Goal: Task Accomplishment & Management: Use online tool/utility

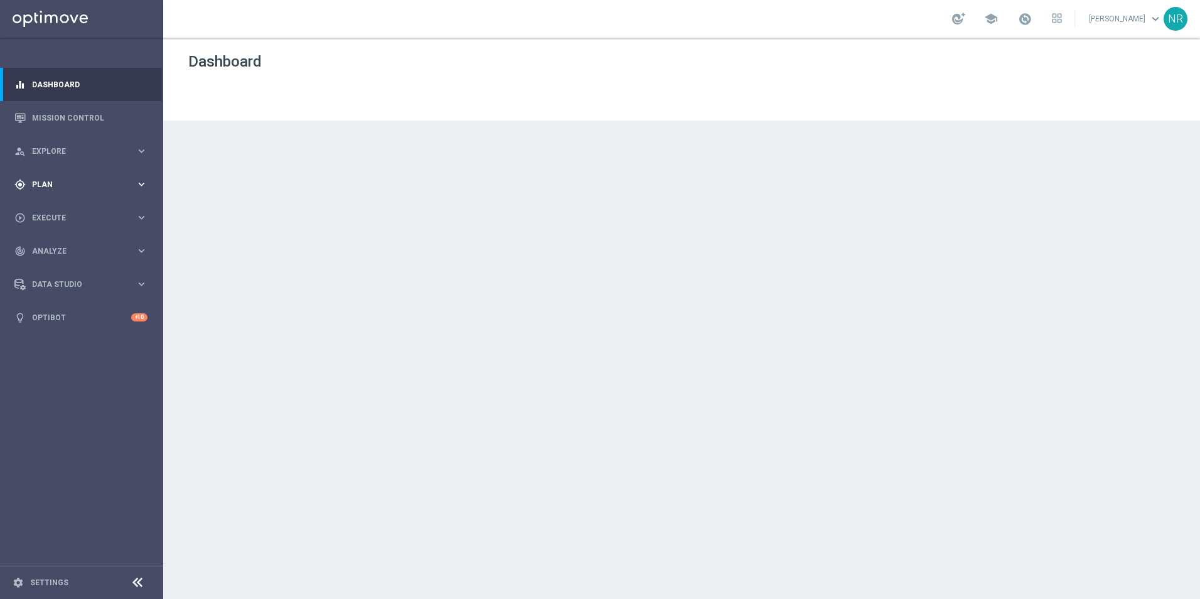
click at [63, 182] on span "Plan" at bounding box center [84, 185] width 104 height 8
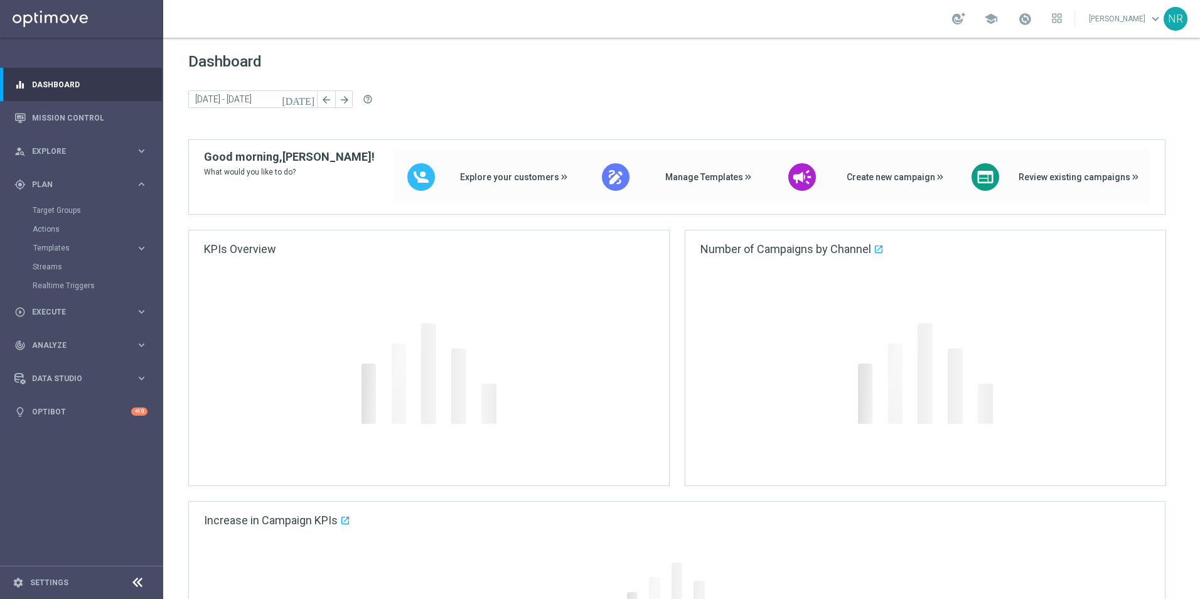
click at [64, 203] on div "Target Groups" at bounding box center [97, 210] width 129 height 19
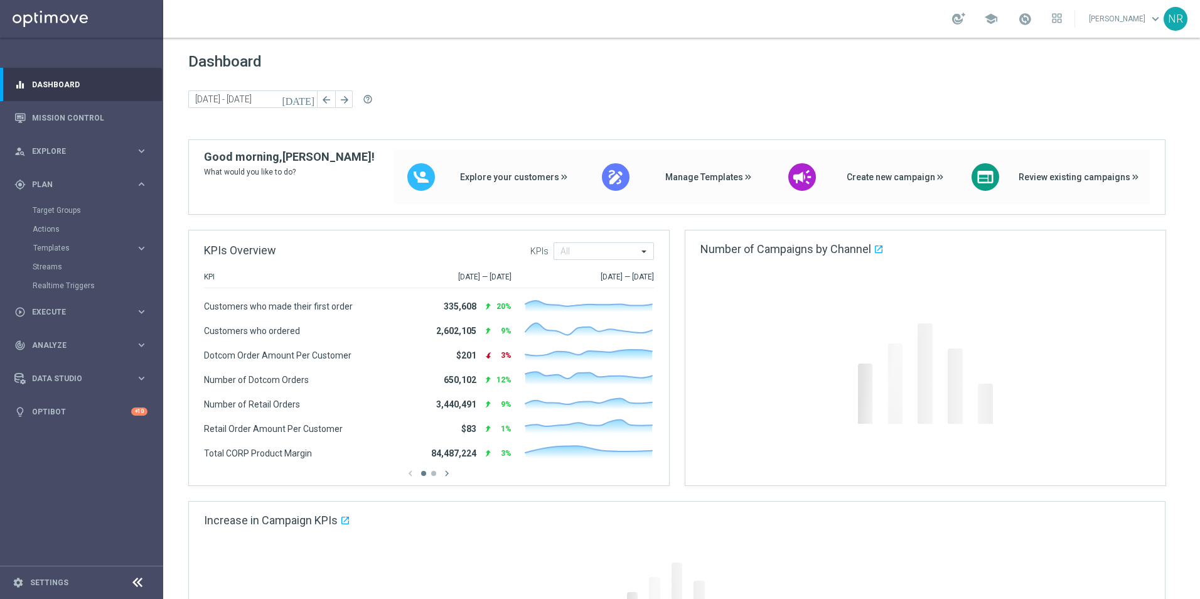
click at [63, 205] on div "Target Groups" at bounding box center [97, 210] width 129 height 19
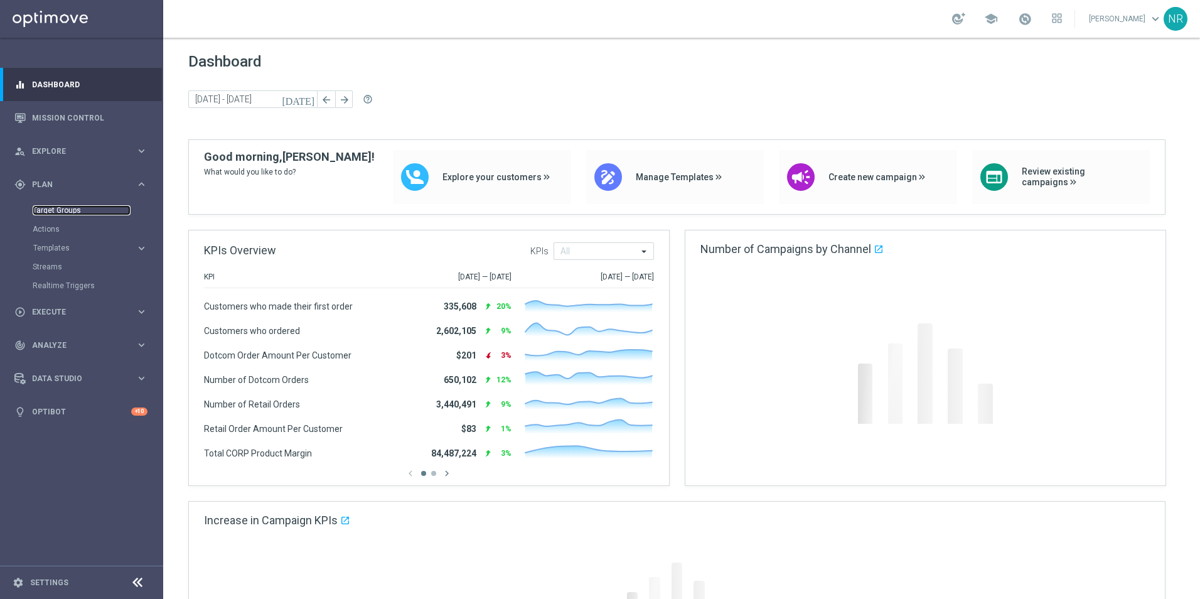
click at [63, 205] on link "Target Groups" at bounding box center [82, 210] width 98 height 10
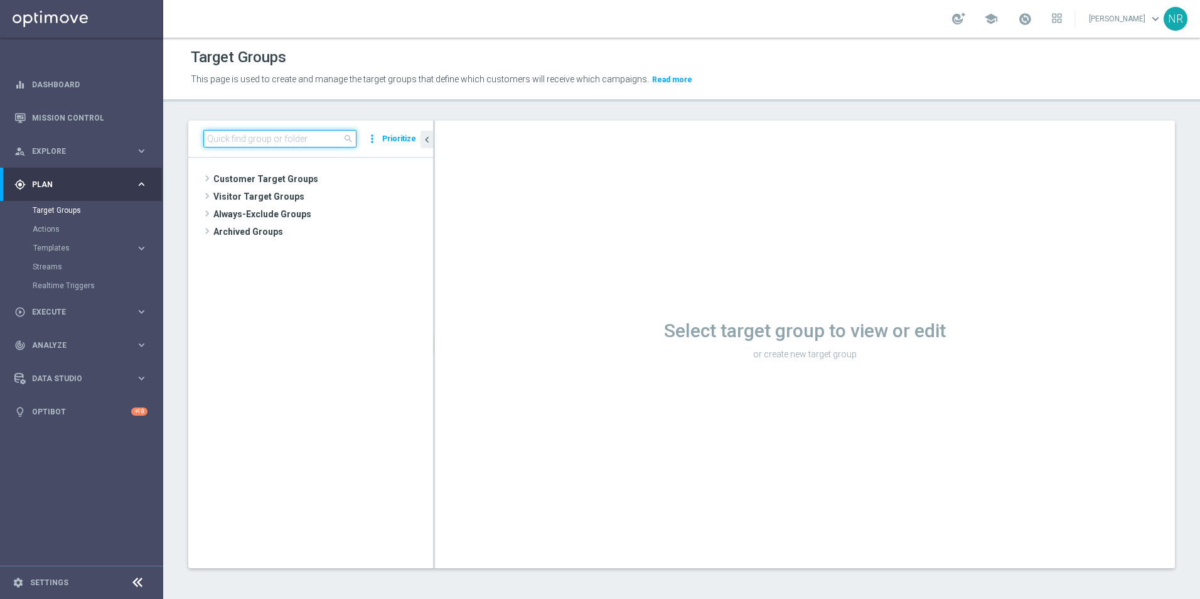
click at [278, 137] on input at bounding box center [279, 139] width 153 height 18
paste input "ER_OMNI_NON_LOYALTY_HVC_RED1to2YR"
type input "ER_OMNI_NON_LOYALTY_HVC_RED1to2YR"
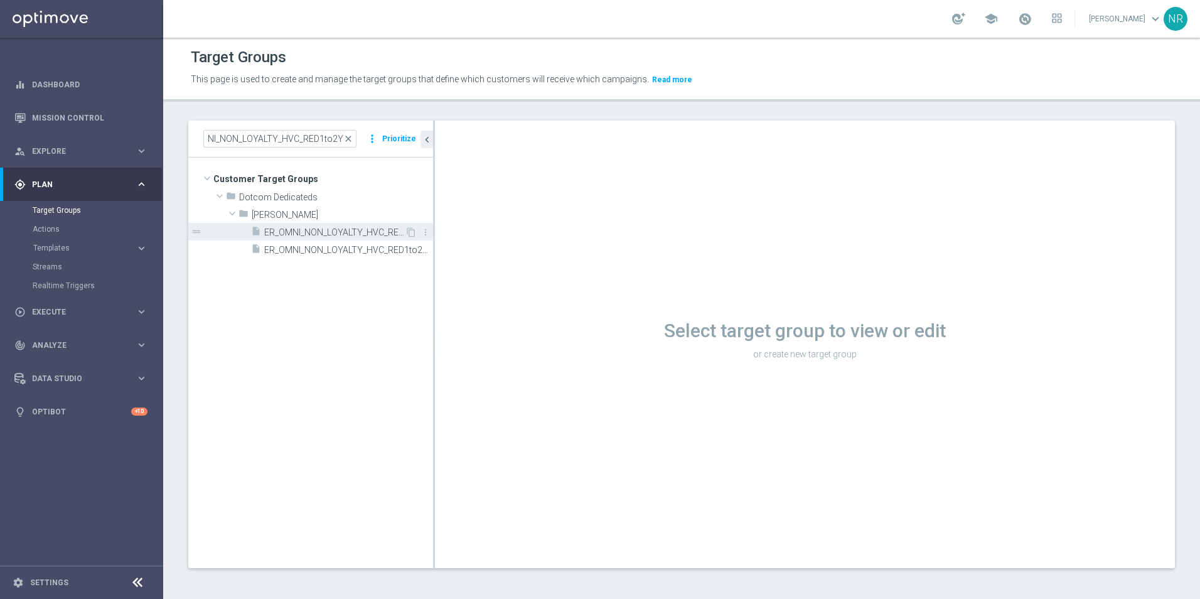
click at [325, 237] on span "ER_OMNI_NON_LOYALTY_HVC_RED1to2YR" at bounding box center [334, 232] width 141 height 11
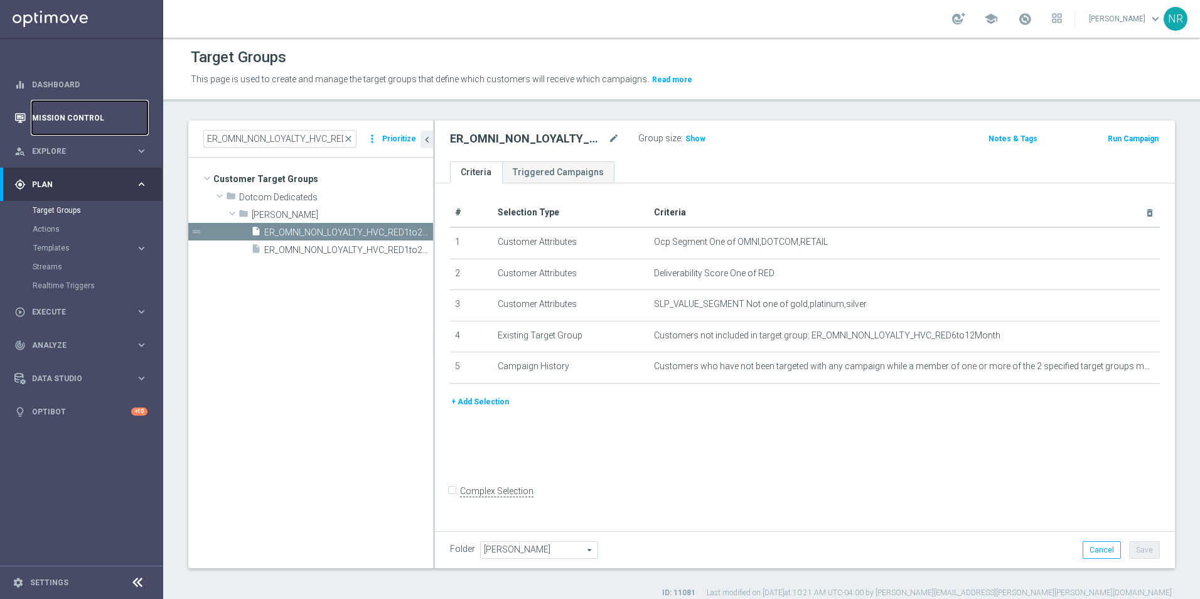
click at [67, 109] on link "Mission Control" at bounding box center [90, 117] width 116 height 33
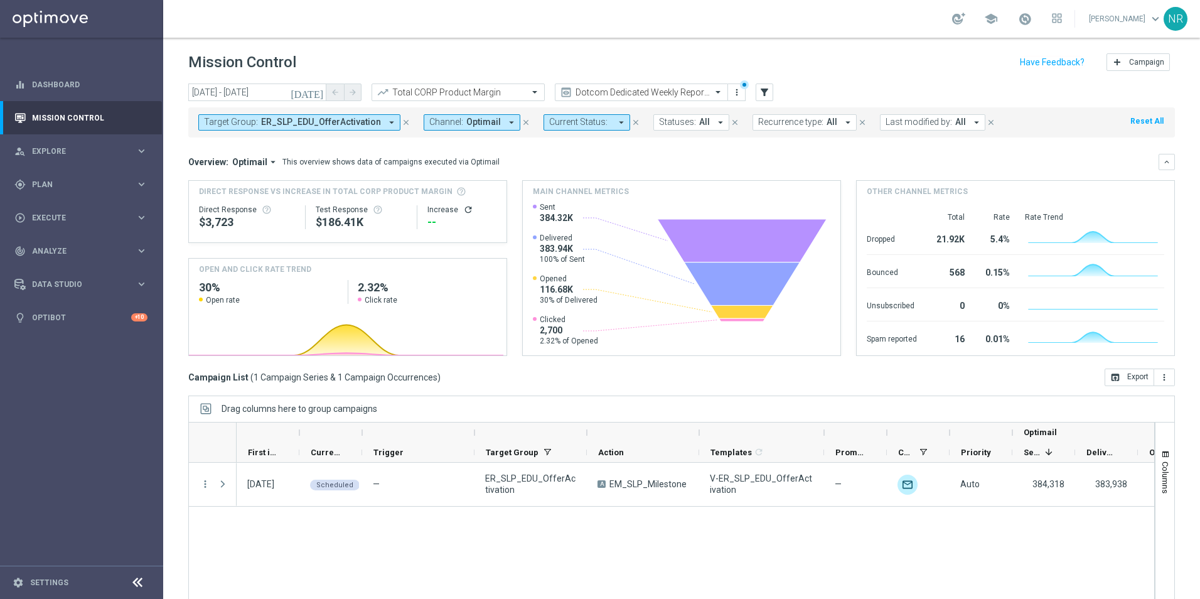
drag, startPoint x: 762, startPoint y: 434, endPoint x: 836, endPoint y: 433, distance: 74.7
click at [827, 433] on div at bounding box center [824, 433] width 5 height 20
click at [345, 124] on span "ER_SLP_EDU_OfferActivation" at bounding box center [321, 122] width 120 height 11
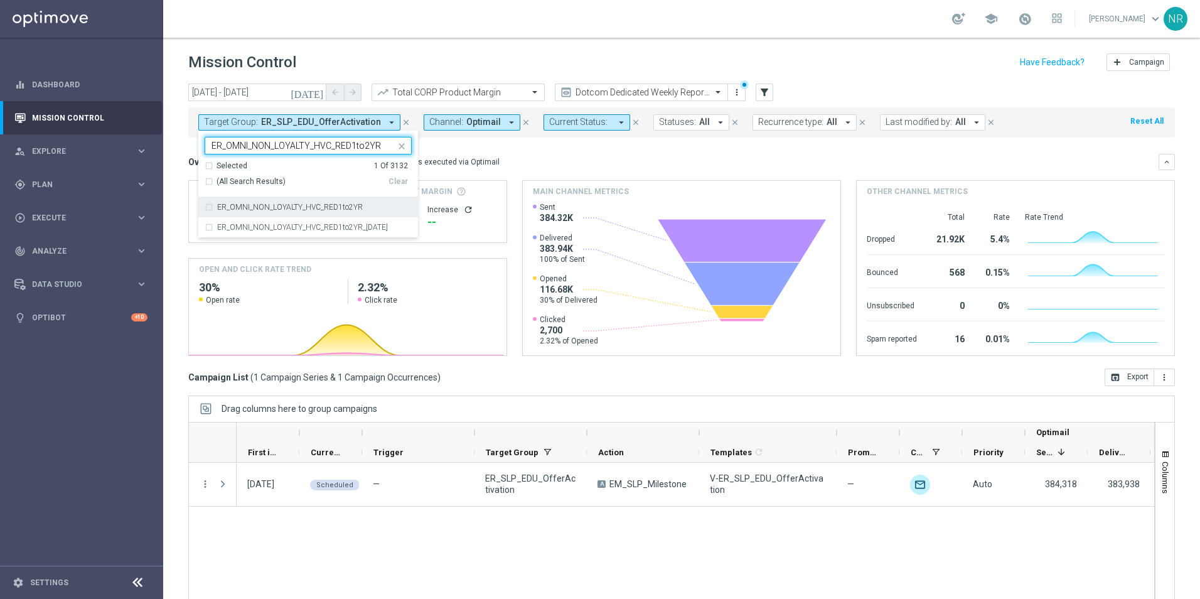
click at [299, 210] on label "ER_OMNI_NON_LOYALTY_HVC_RED1to2YR" at bounding box center [290, 207] width 146 height 8
type input "ER_OMNI_NON_LOYALTY_HVC_RED1to2YR"
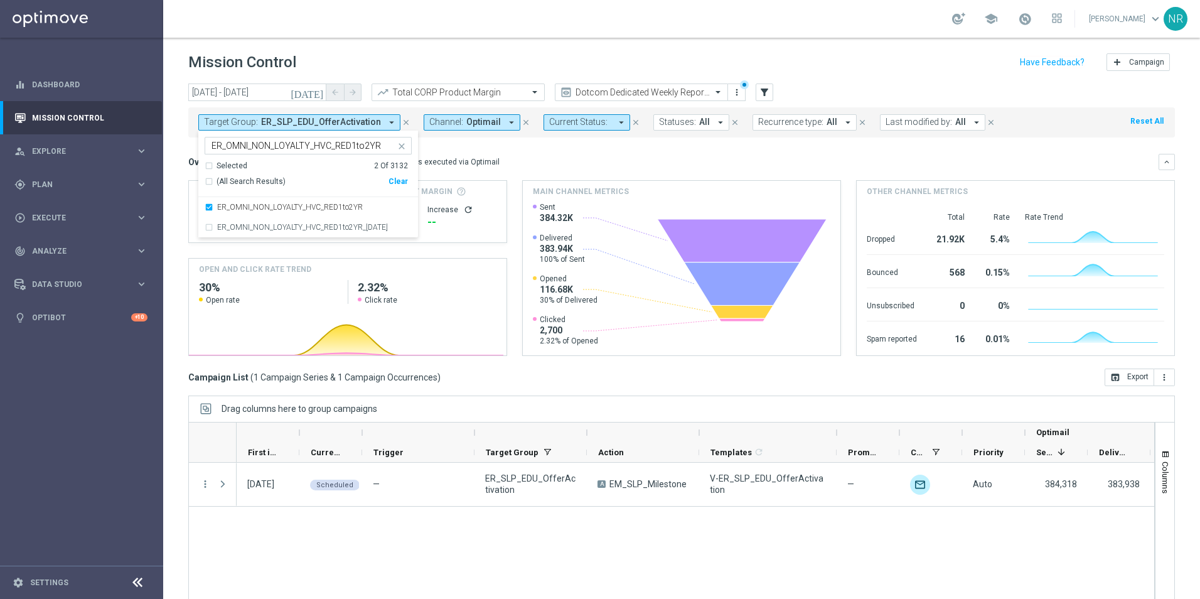
click at [401, 146] on icon "close" at bounding box center [402, 146] width 10 height 10
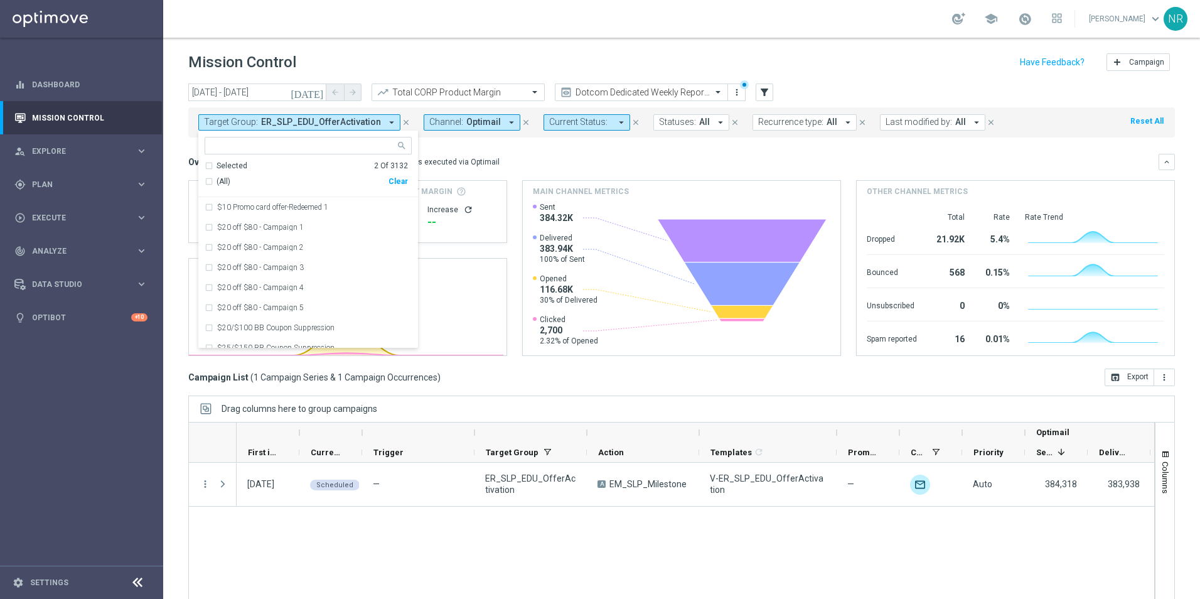
click at [235, 163] on div "Selected" at bounding box center [232, 166] width 31 height 11
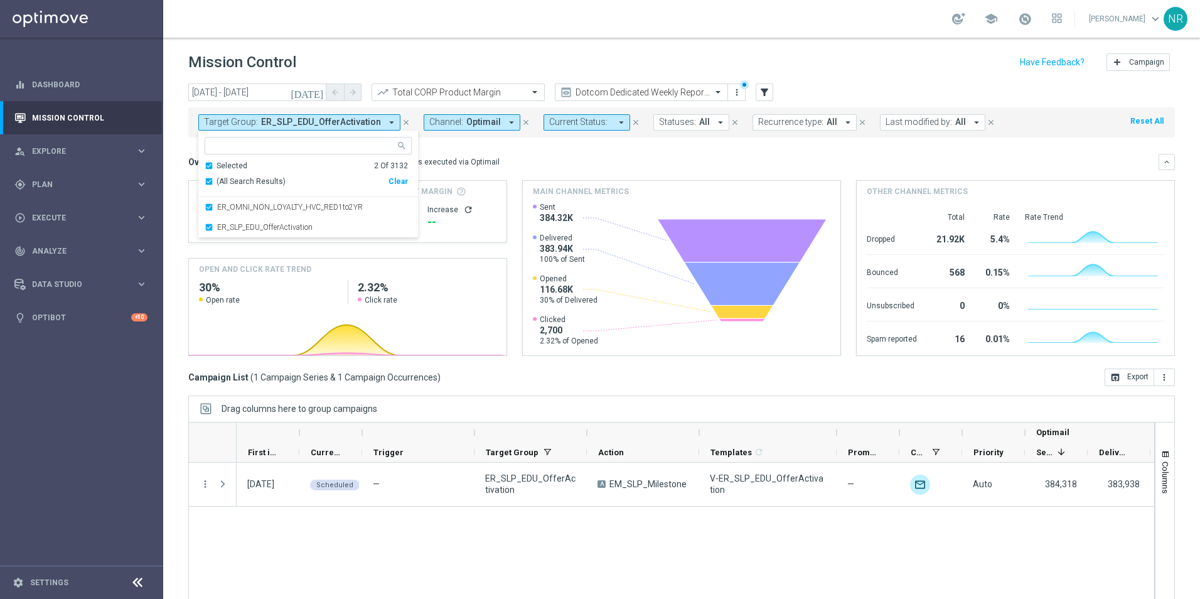
click at [288, 231] on label "ER_SLP_EDU_OfferActivation" at bounding box center [264, 228] width 95 height 8
click at [623, 148] on mini-dashboard "Overview: Optimail arrow_drop_down This overview shows data of campaigns execut…" at bounding box center [681, 252] width 987 height 231
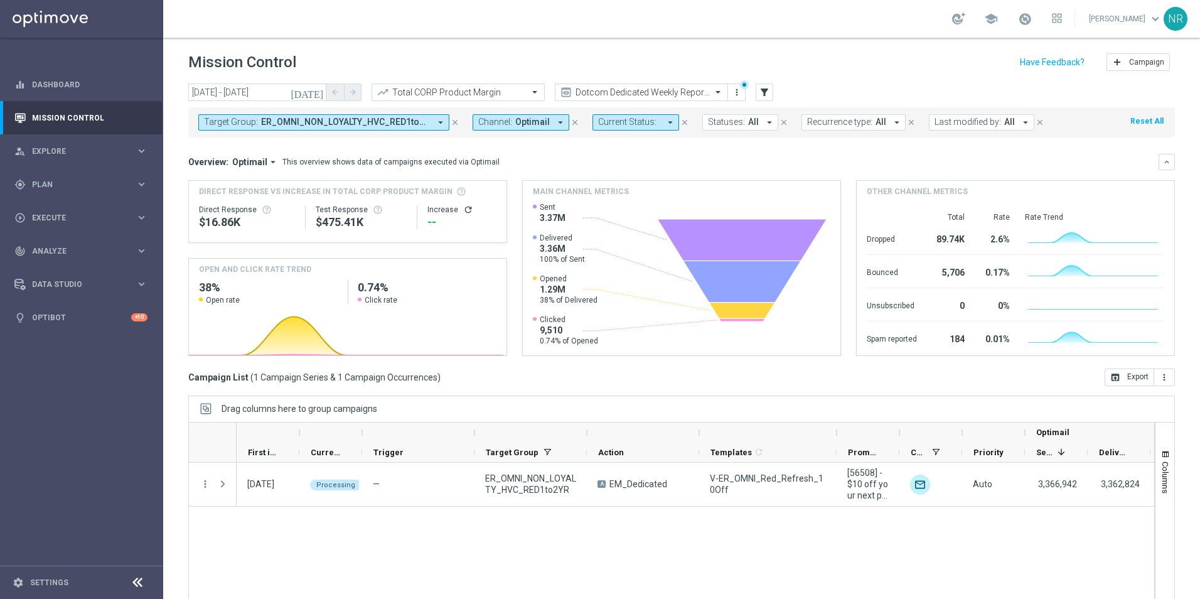
click at [718, 528] on div "12 Aug 2025, Tuesday Processing — ER_OMNI_NON_LOYALTY_HVC_RED1to2YR A EM_Dedica…" at bounding box center [696, 539] width 918 height 152
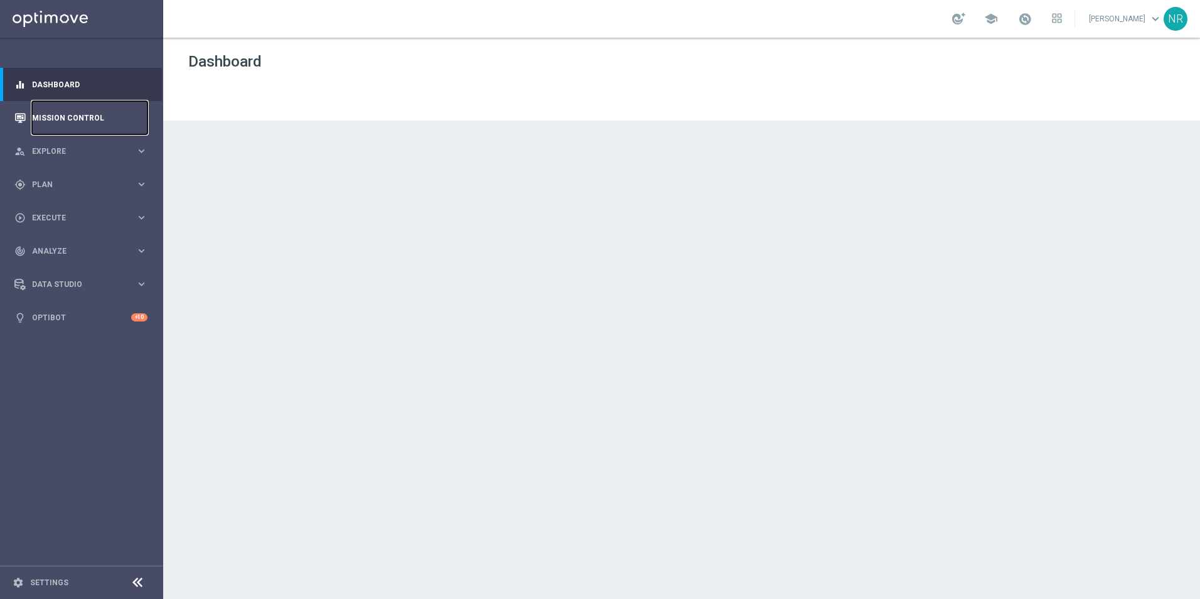
click at [102, 117] on link "Mission Control" at bounding box center [90, 117] width 116 height 33
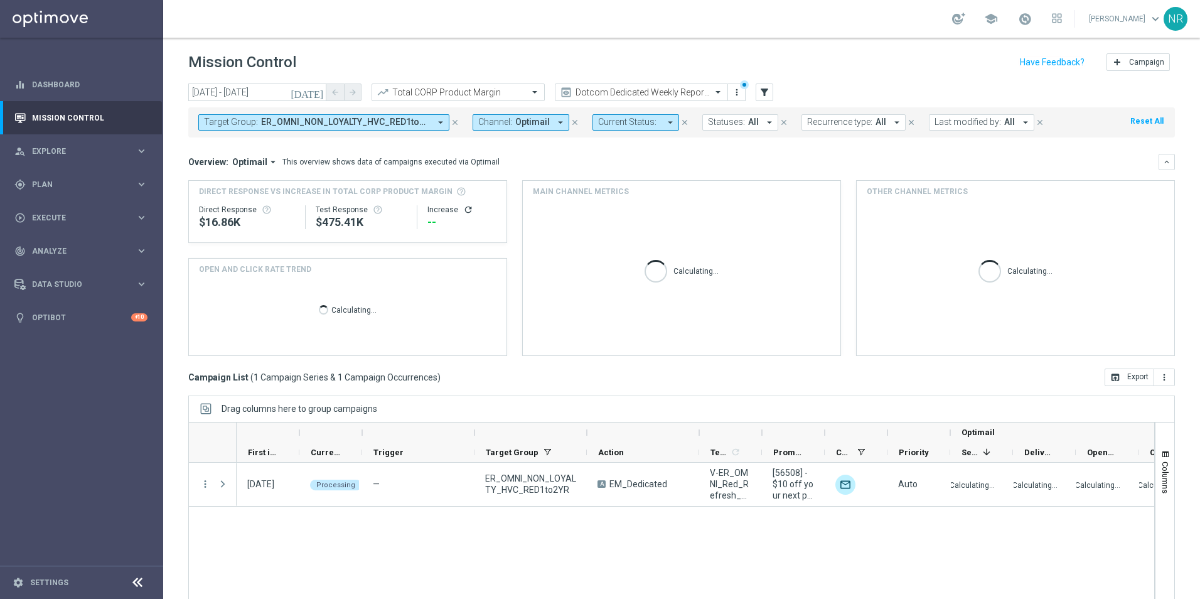
click at [435, 124] on icon "arrow_drop_down" at bounding box center [440, 122] width 11 height 11
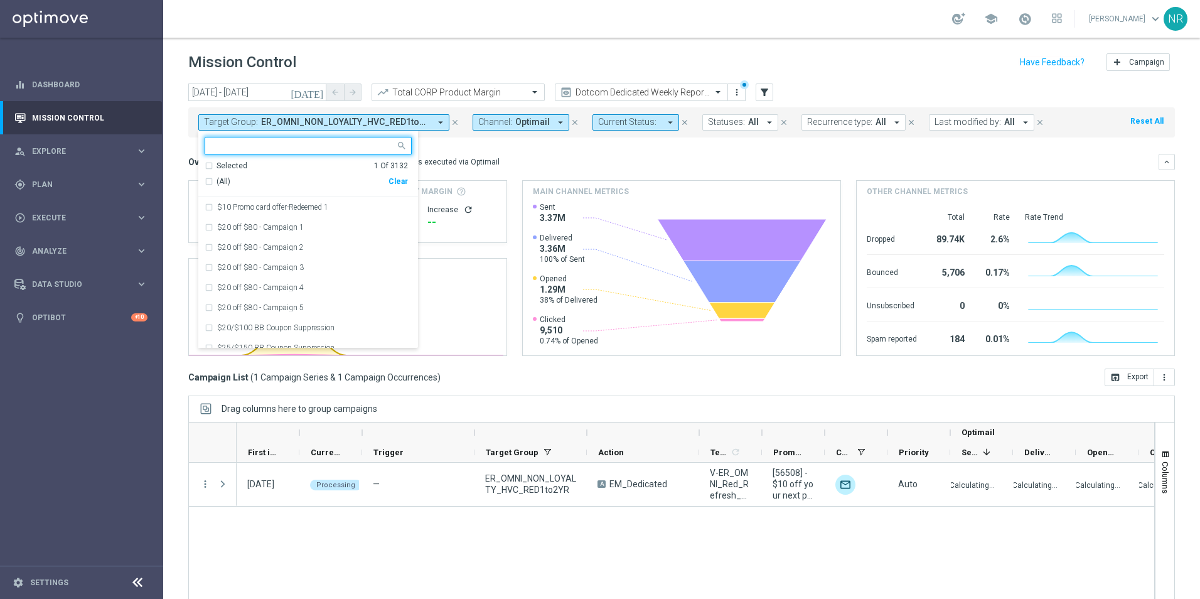
click at [0, 0] on div "Clear" at bounding box center [0, 0] width 0 height 0
click at [267, 143] on input "text" at bounding box center [304, 146] width 184 height 11
paste input "V-ER_Omni_CategorySearch_Print"
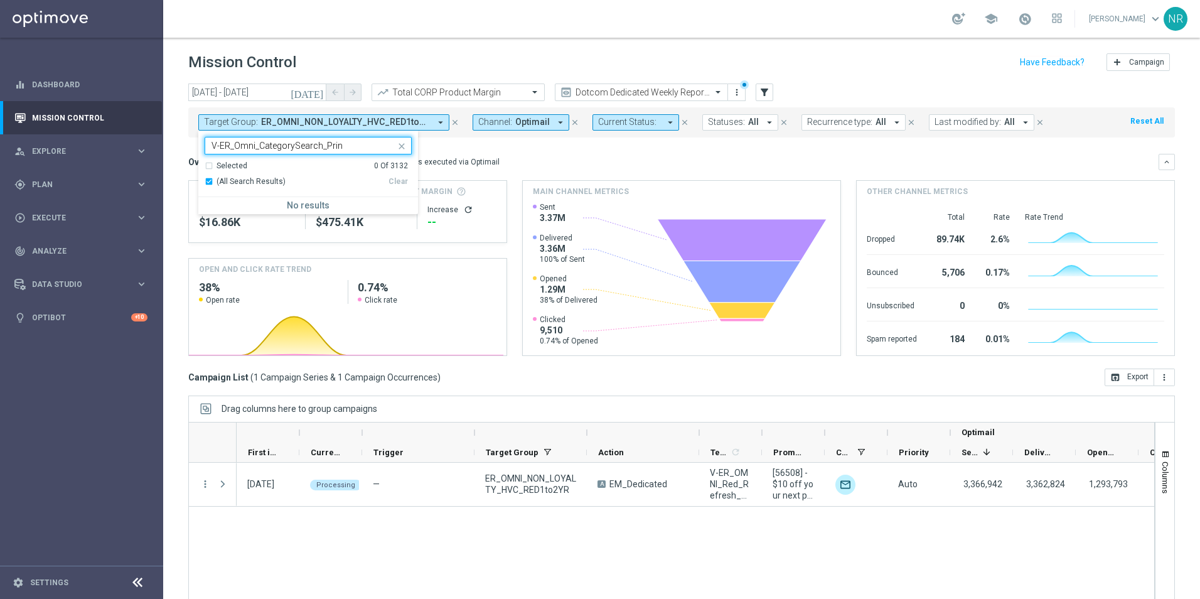
type input "V-ER_Omni_CategorySearch_Prin"
click at [488, 164] on div "Overview: Optimail arrow_drop_down This overview shows data of campaigns execut…" at bounding box center [673, 161] width 971 height 11
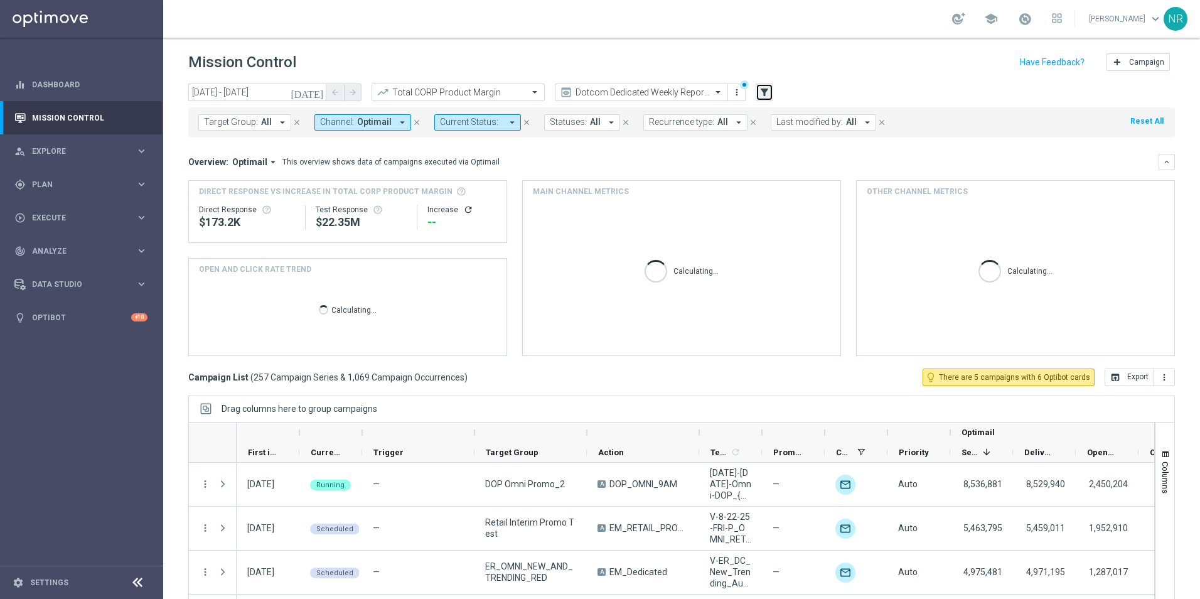
click at [765, 94] on icon "filter_alt" at bounding box center [764, 92] width 11 height 11
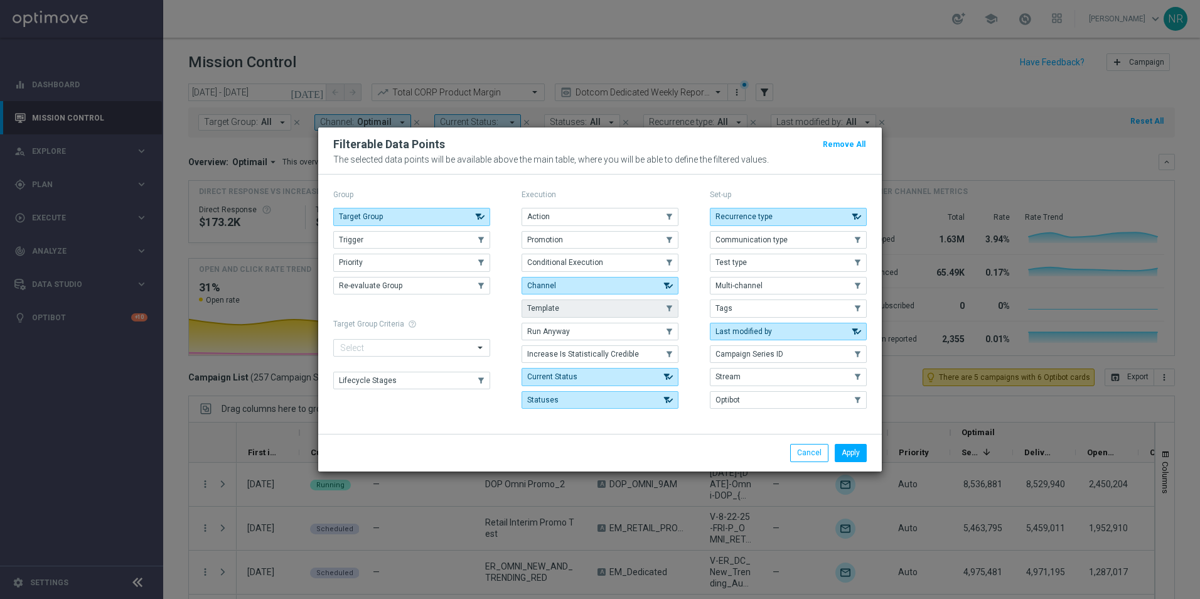
click at [564, 301] on button "Template" at bounding box center [600, 308] width 157 height 18
click at [849, 454] on button "Apply" at bounding box center [851, 453] width 32 height 18
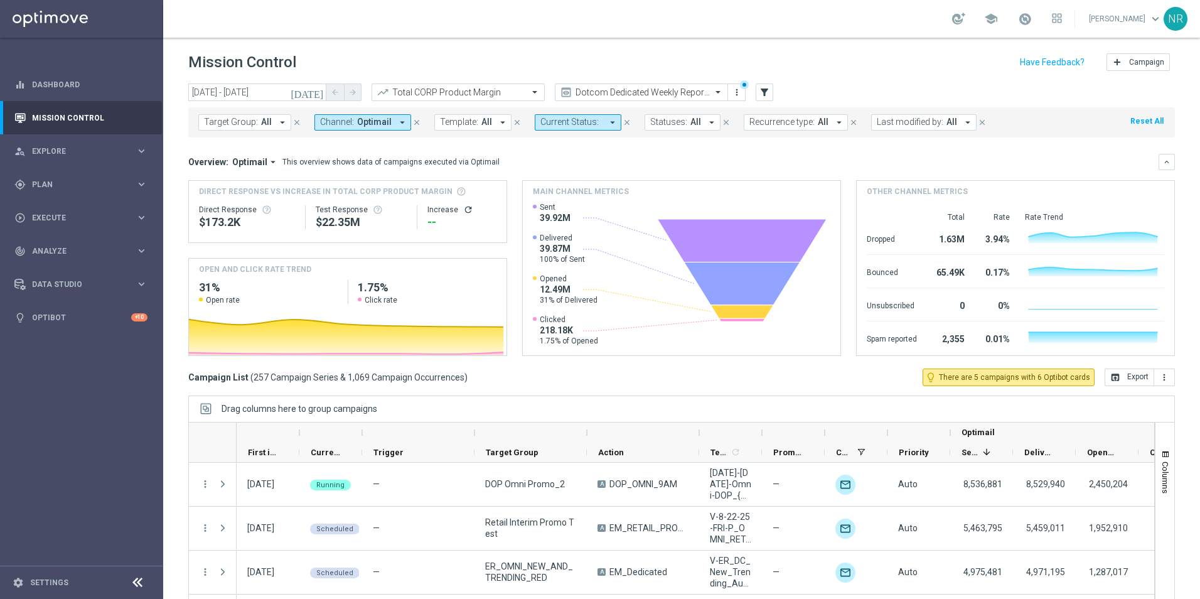
click at [482, 124] on span "All" at bounding box center [487, 122] width 11 height 11
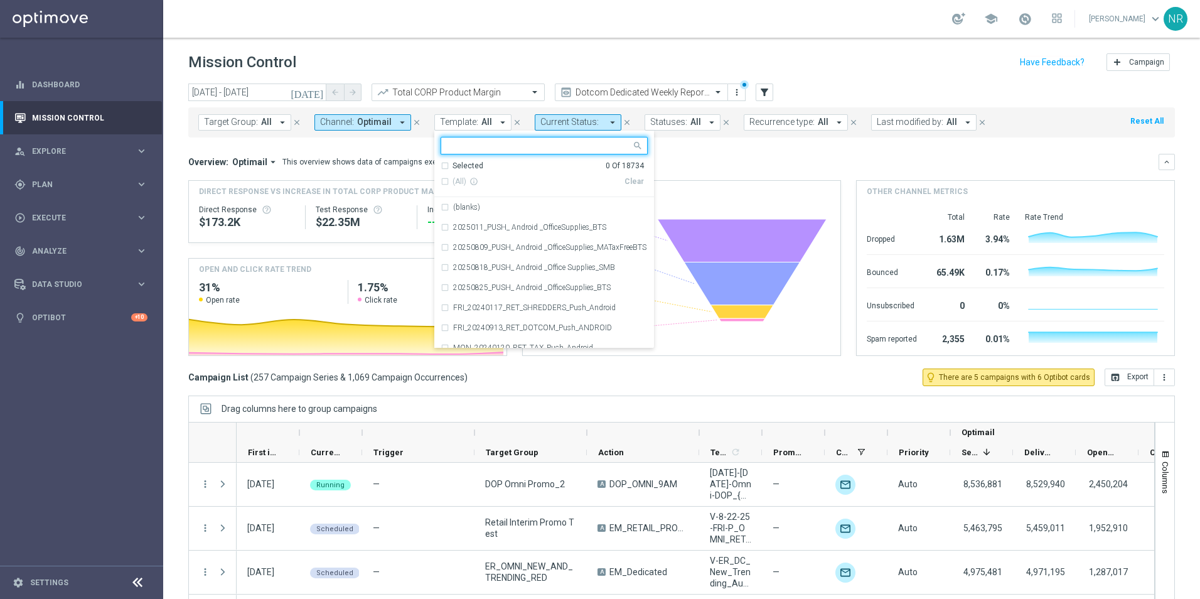
drag, startPoint x: 466, startPoint y: 137, endPoint x: 452, endPoint y: 145, distance: 16.6
click at [448, 140] on div at bounding box center [536, 145] width 190 height 16
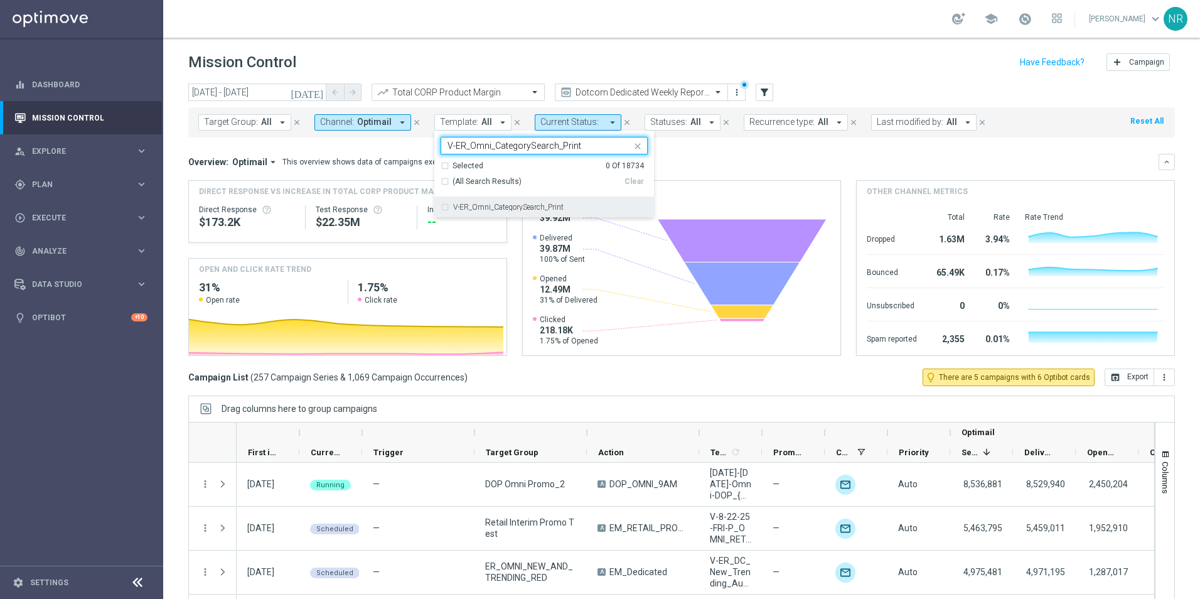
drag, startPoint x: 499, startPoint y: 201, endPoint x: 615, endPoint y: 201, distance: 115.5
click at [500, 201] on div "V-ER_Omni_CategorySearch_Print" at bounding box center [544, 207] width 207 height 20
type input "V-ER_Omni_CategorySearch_Print"
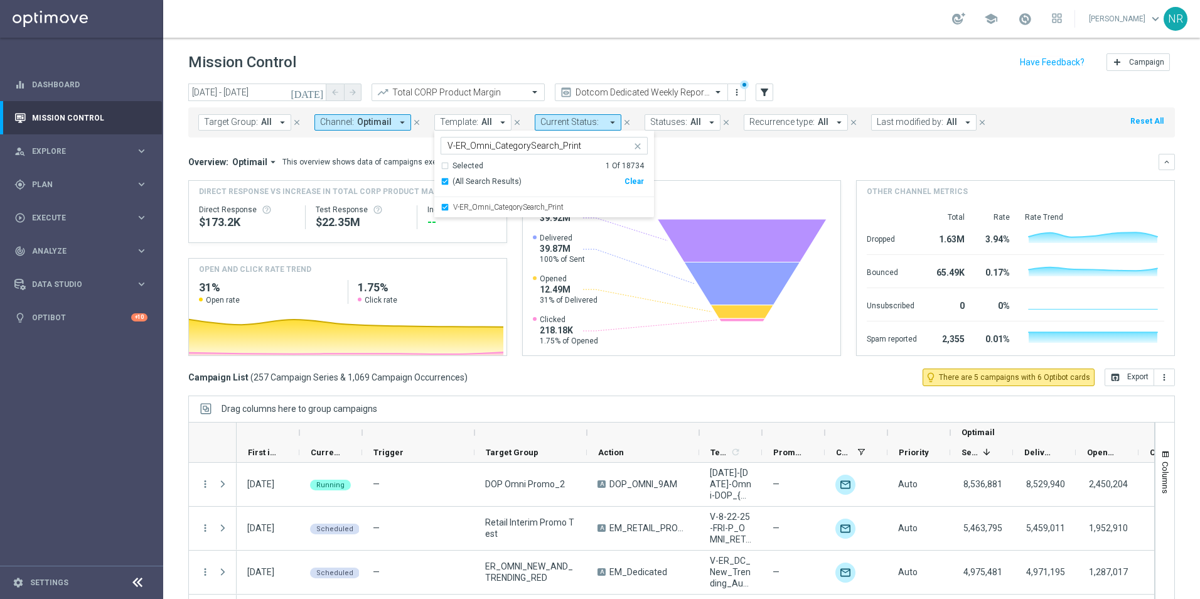
click at [801, 175] on div "Overview: Optimail arrow_drop_down This overview shows data of campaigns execut…" at bounding box center [681, 255] width 987 height 202
